Goal: Communication & Community: Participate in discussion

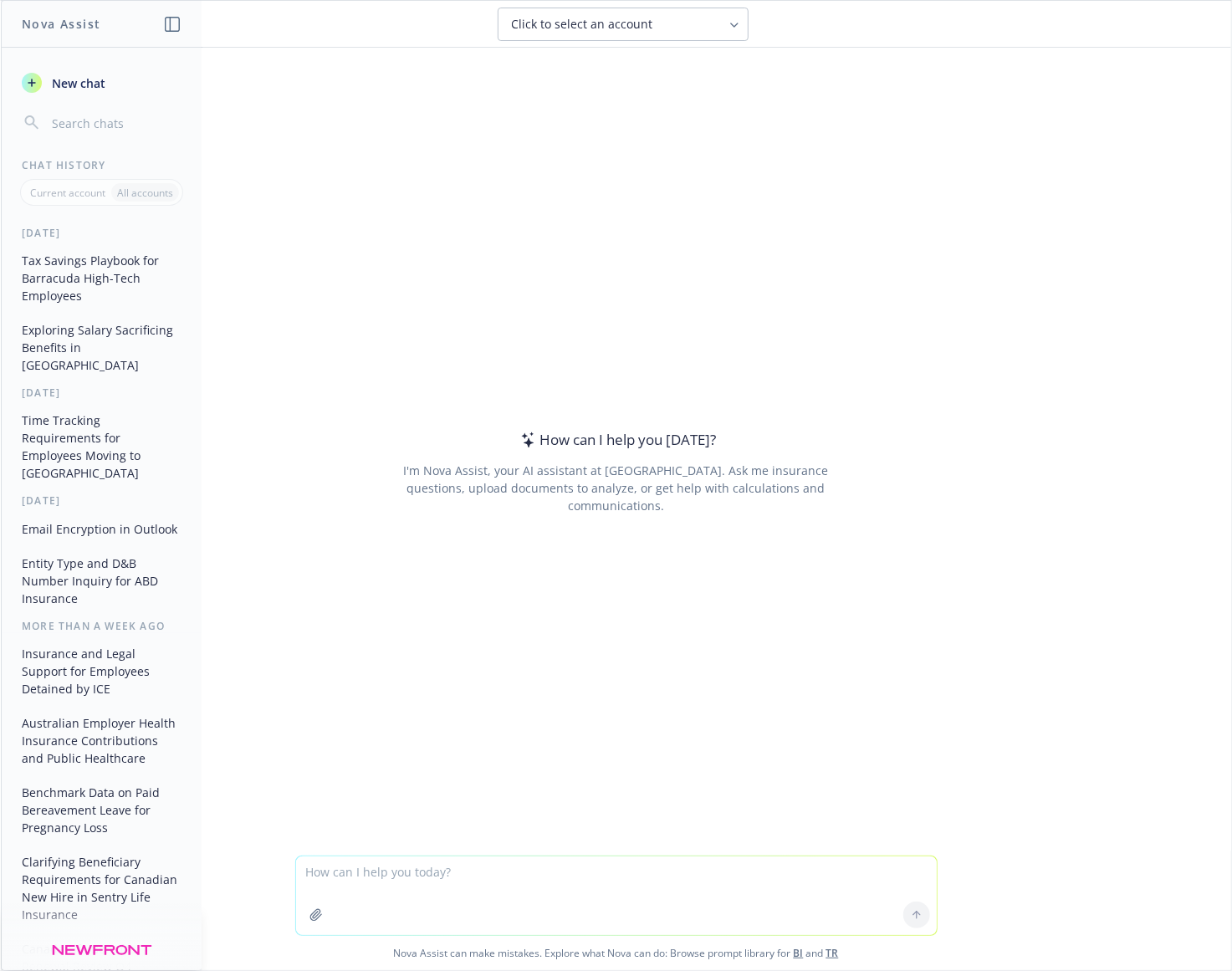
click at [424, 872] on textarea at bounding box center [616, 895] width 641 height 79
type textarea "[DATE] - [DATE] = $150k new business goal. [DATE] - [DATE] = $200k new business…"
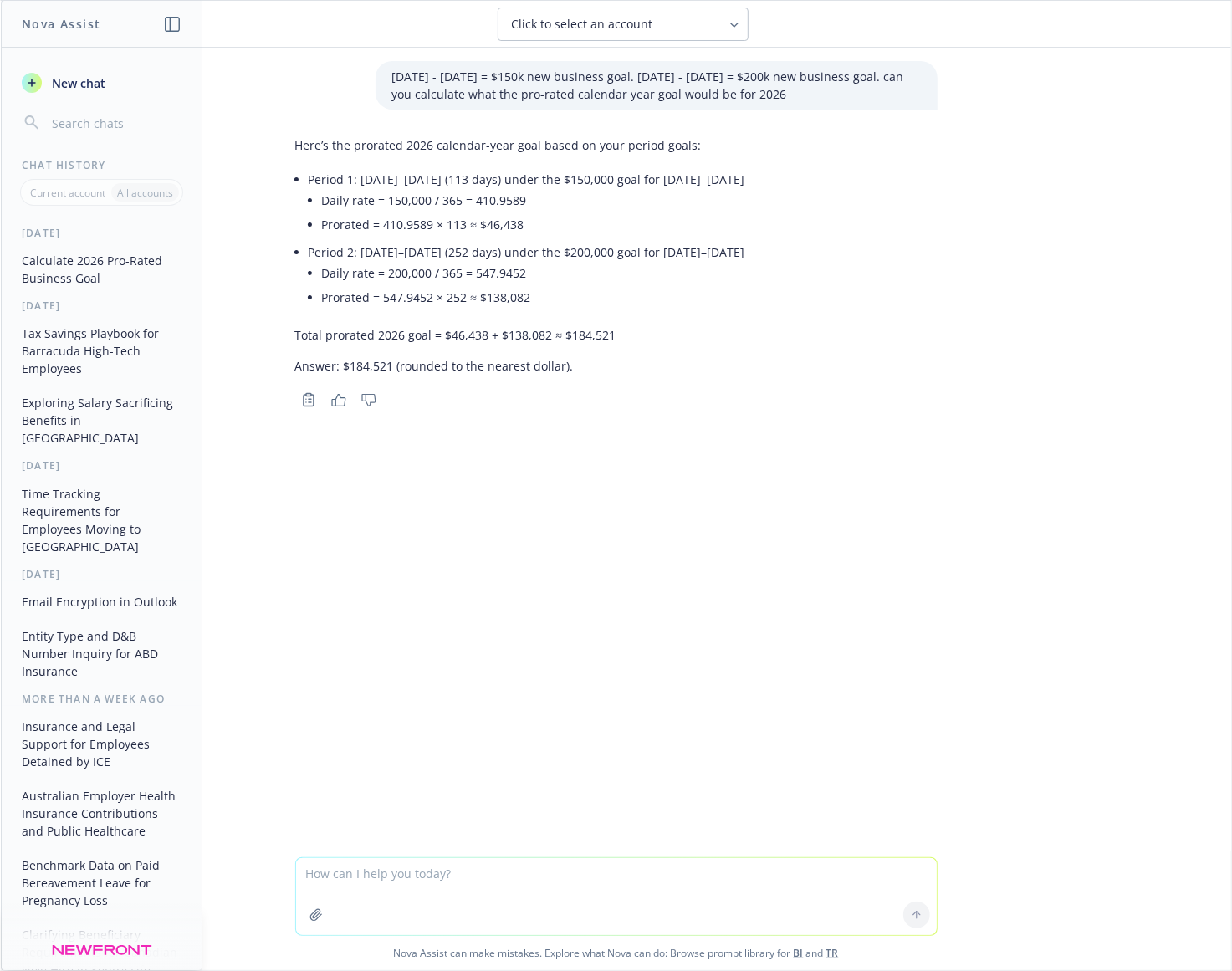
click at [870, 414] on div "[DATE] - [DATE] = $150k new business goal. [DATE] - [DATE] = $200k new business…" at bounding box center [616, 453] width 1230 height 810
